Goal: Transaction & Acquisition: Purchase product/service

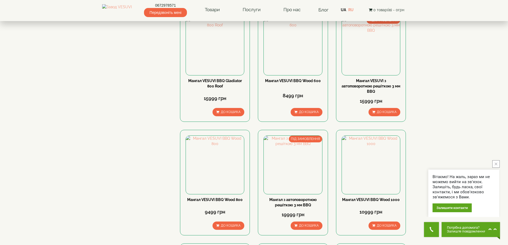
scroll to position [293, 0]
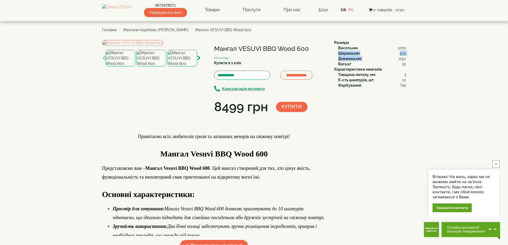
drag, startPoint x: 340, startPoint y: 51, endPoint x: 408, endPoint y: 57, distance: 68.2
click at [408, 57] on div "**********" at bounding box center [254, 246] width 312 height 413
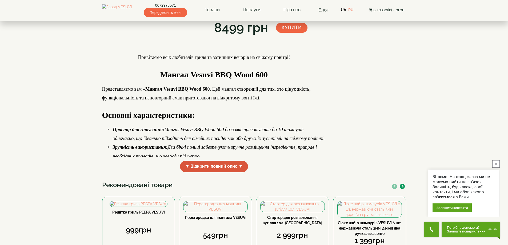
scroll to position [133, 0]
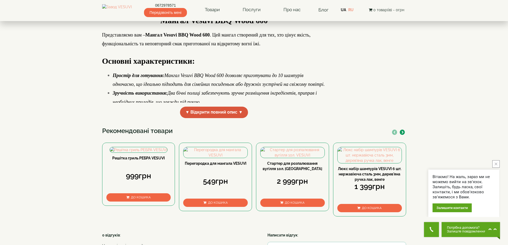
click at [219, 118] on span "▼ Відкрити повний опис ▼" at bounding box center [214, 112] width 68 height 11
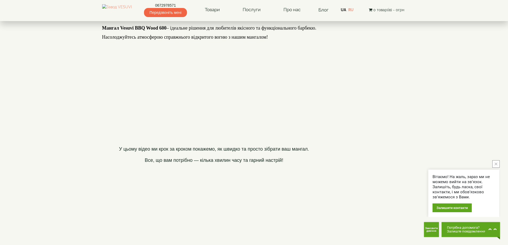
scroll to position [293, 0]
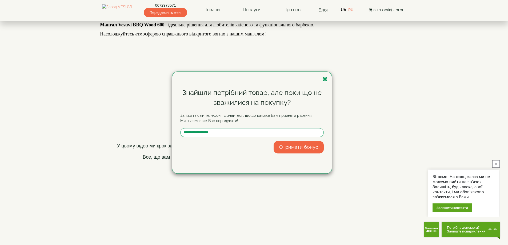
click at [327, 79] on icon "button" at bounding box center [324, 79] width 5 height 7
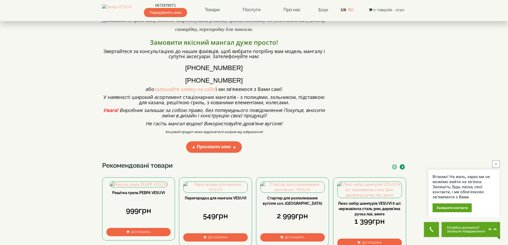
scroll to position [453, 0]
